Goal: Task Accomplishment & Management: Manage account settings

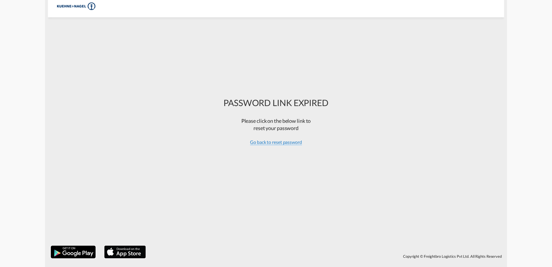
click at [260, 142] on span "Go back to reset password" at bounding box center [276, 142] width 52 height 6
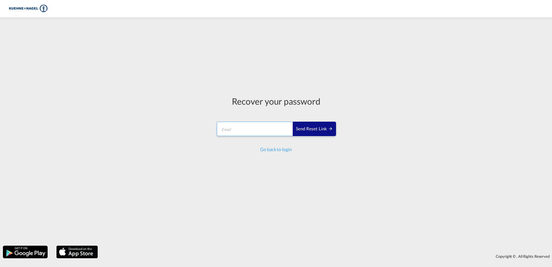
click at [256, 135] on input "email" at bounding box center [255, 128] width 76 height 14
type input "[EMAIL_ADDRESS][PERSON_NAME][PERSON_NAME][DOMAIN_NAME]"
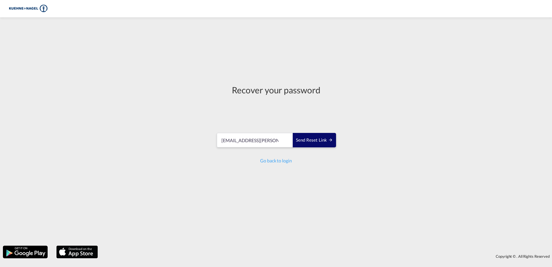
click at [312, 141] on div "Send reset link" at bounding box center [314, 140] width 37 height 7
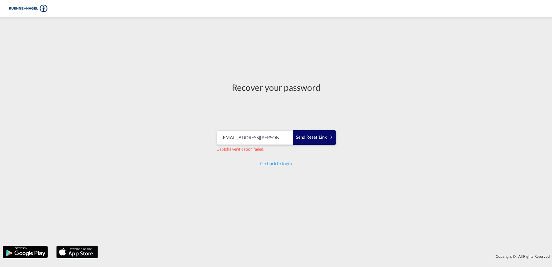
click at [309, 137] on div "Send reset link" at bounding box center [314, 137] width 37 height 7
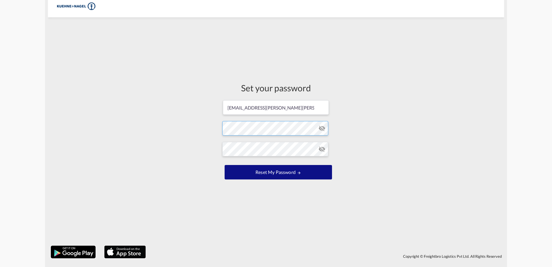
click at [276, 128] on form "[EMAIL_ADDRESS][PERSON_NAME][PERSON_NAME][DOMAIN_NAME] Password must contain th…" at bounding box center [275, 140] width 107 height 81
click at [245, 164] on form "[EMAIL_ADDRESS][PERSON_NAME][PERSON_NAME][DOMAIN_NAME] Password must contain th…" at bounding box center [275, 140] width 107 height 81
click at [274, 173] on button "Reset my password" at bounding box center [277, 172] width 107 height 14
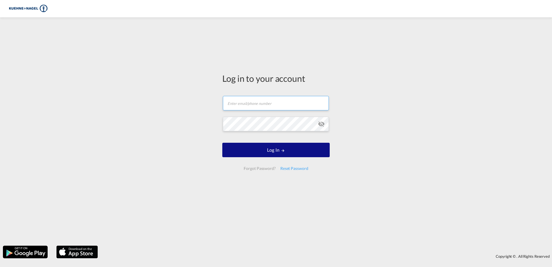
type input "[EMAIL_ADDRESS][PERSON_NAME][PERSON_NAME][DOMAIN_NAME]"
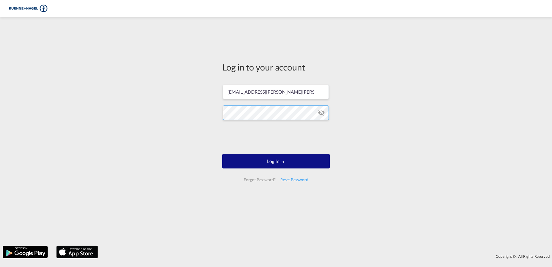
click at [61, 92] on div "Log in to your account [EMAIL_ADDRESS][PERSON_NAME][PERSON_NAME][DOMAIN_NAME] L…" at bounding box center [276, 131] width 552 height 222
click at [281, 162] on md-icon "LOGIN" at bounding box center [283, 162] width 4 height 4
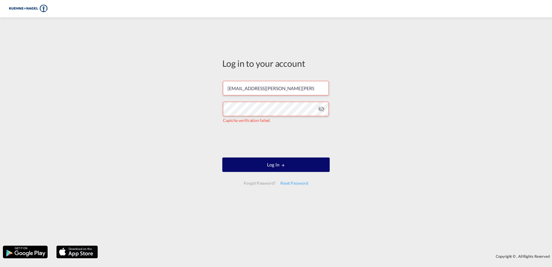
click at [285, 165] on button "Log In" at bounding box center [275, 164] width 107 height 14
